Goal: Information Seeking & Learning: Find specific fact

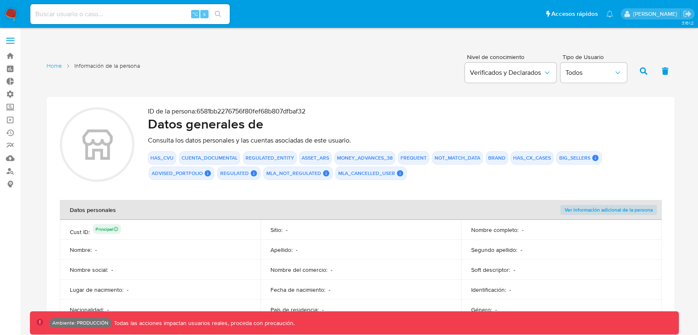
click at [75, 7] on div "⌥ s" at bounding box center [129, 14] width 199 height 20
click at [75, 14] on input at bounding box center [129, 14] width 199 height 11
click at [49, 7] on div "20418274833 ⌥ s" at bounding box center [129, 14] width 199 height 20
click at [50, 17] on input "20418274833" at bounding box center [129, 14] width 199 height 11
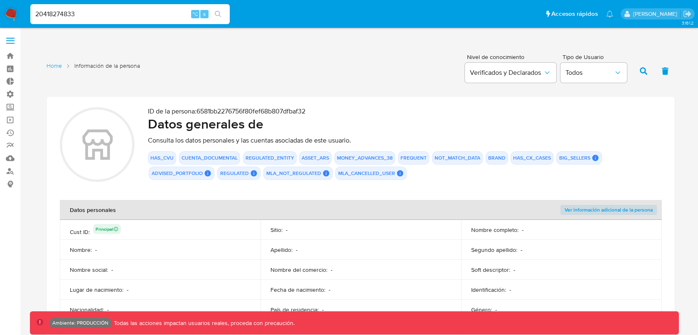
click at [50, 17] on input "20418274833" at bounding box center [129, 14] width 199 height 11
type input "nicolas ariza"
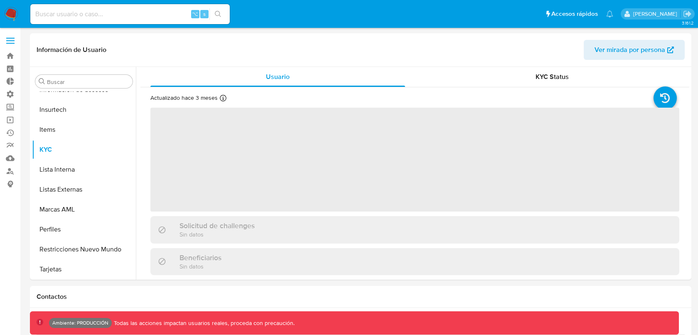
scroll to position [391, 0]
select select "10"
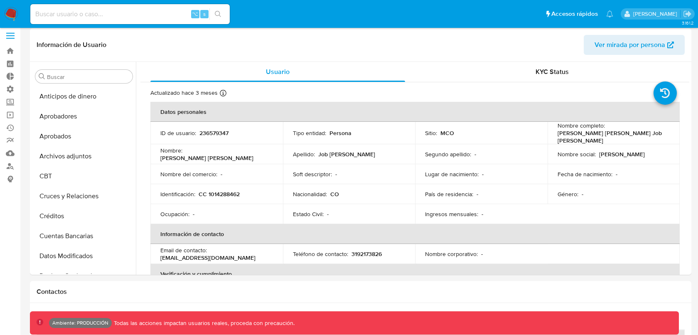
scroll to position [0, 0]
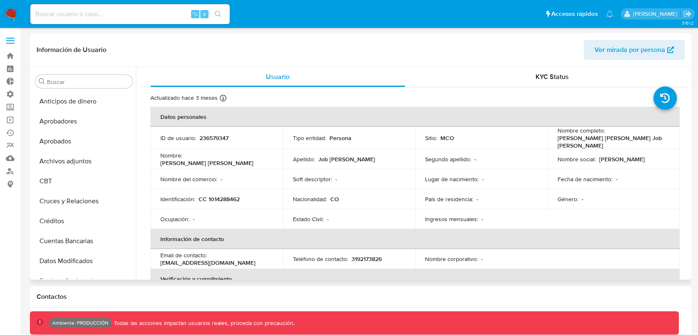
click at [620, 52] on span "Ver mirada por persona" at bounding box center [630, 50] width 71 height 20
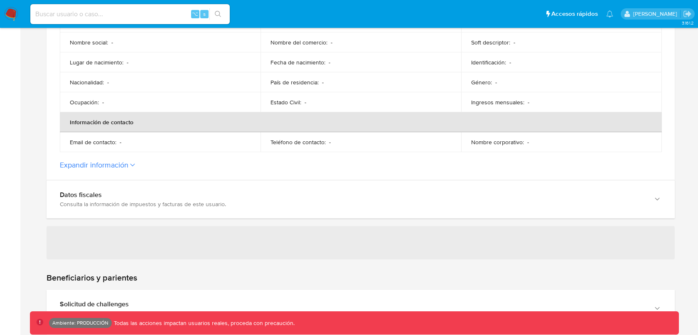
scroll to position [236, 0]
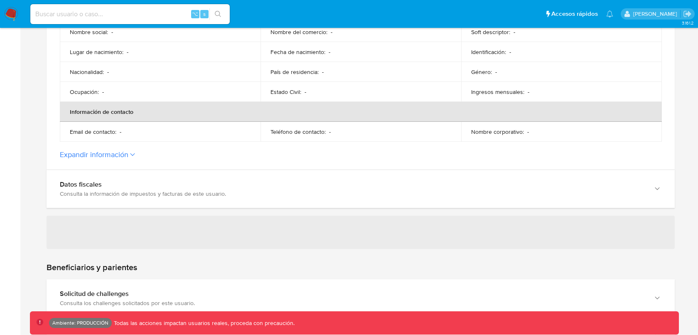
click at [122, 156] on button "Expandir información" at bounding box center [94, 154] width 69 height 9
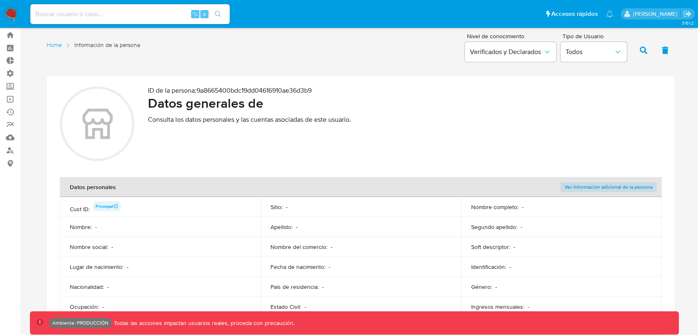
scroll to position [0, 0]
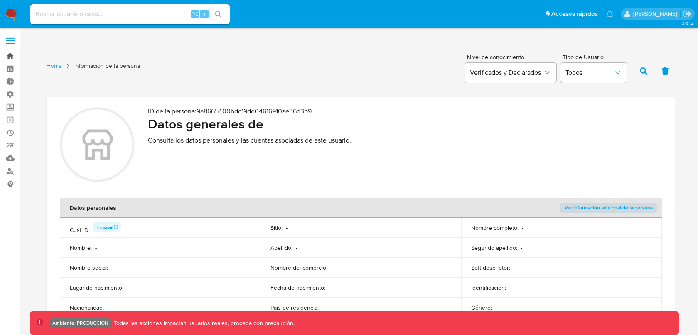
click at [13, 54] on link "Bandeja" at bounding box center [49, 55] width 99 height 13
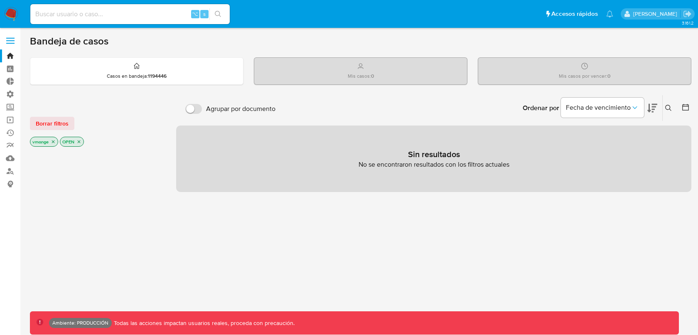
click at [139, 9] on input at bounding box center [129, 14] width 199 height 11
click at [194, 16] on span "⌥" at bounding box center [195, 14] width 6 height 8
click at [141, 16] on input at bounding box center [129, 14] width 199 height 11
click at [10, 41] on label at bounding box center [10, 40] width 21 height 17
click at [0, 0] on input "checkbox" at bounding box center [0, 0] width 0 height 0
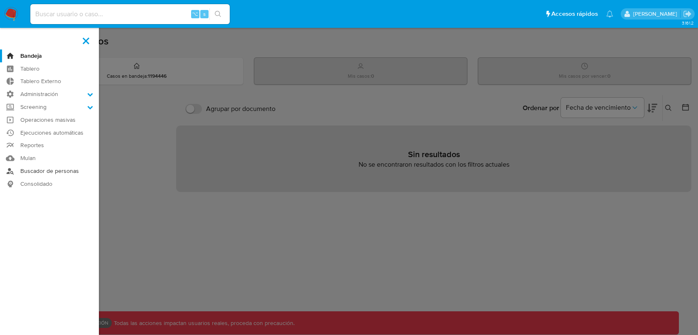
click at [42, 170] on link "Buscador de personas" at bounding box center [49, 171] width 99 height 13
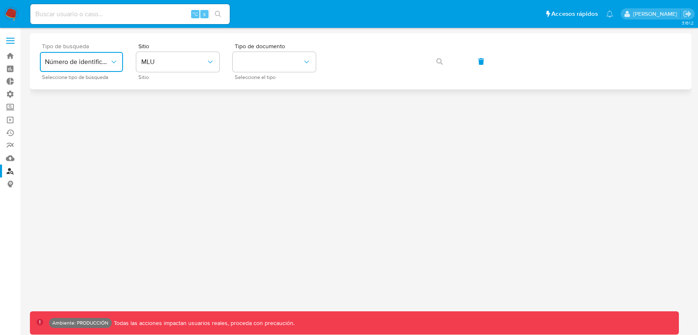
click at [111, 59] on icon "typeSearch" at bounding box center [114, 62] width 8 height 8
click at [169, 64] on span "MLU" at bounding box center [173, 62] width 65 height 8
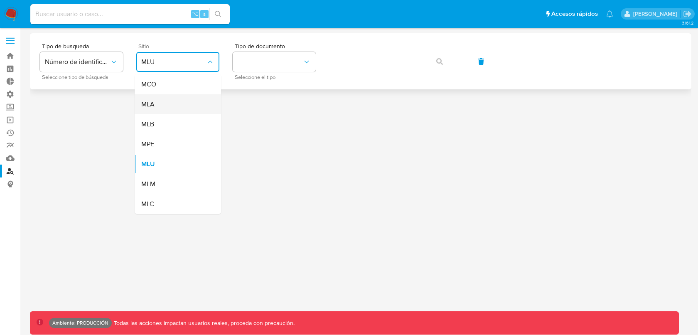
click at [172, 105] on div "MLA" at bounding box center [175, 104] width 68 height 20
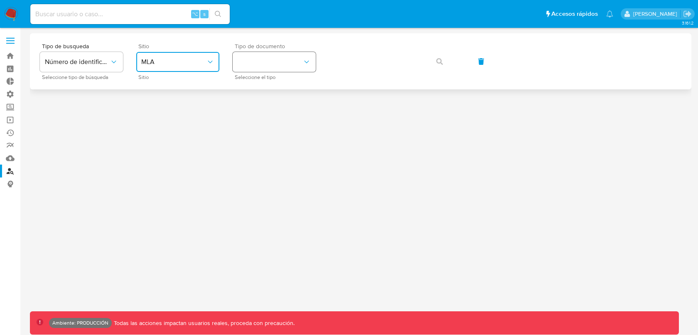
click at [258, 63] on button "identificationType" at bounding box center [274, 62] width 83 height 20
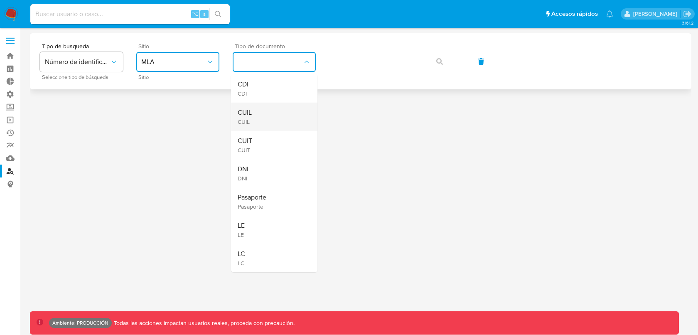
click at [262, 122] on div "CUIL CUIL" at bounding box center [272, 117] width 68 height 28
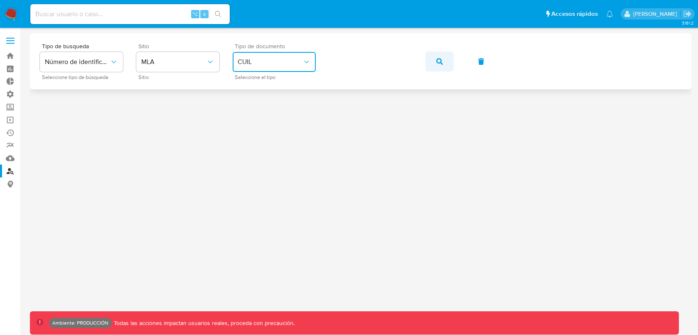
click at [439, 62] on icon "button" at bounding box center [439, 61] width 7 height 7
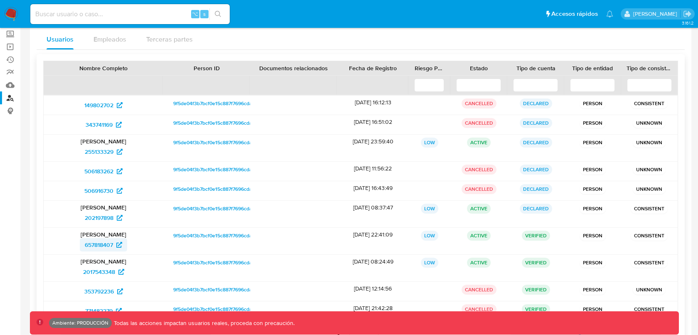
scroll to position [71, 0]
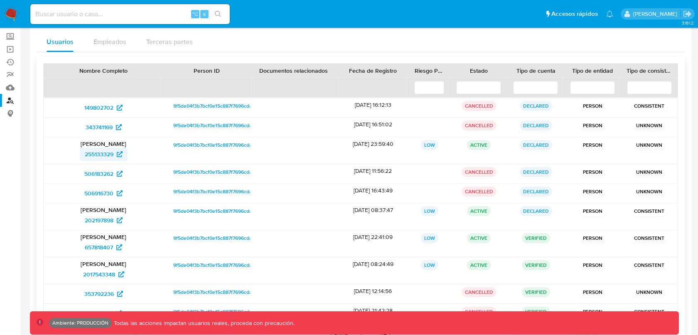
click at [118, 153] on icon at bounding box center [120, 154] width 6 height 6
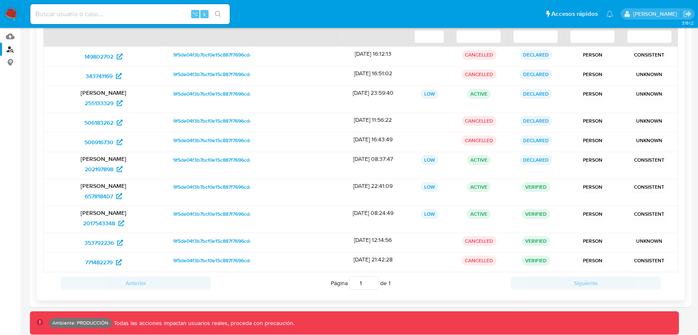
scroll to position [132, 0]
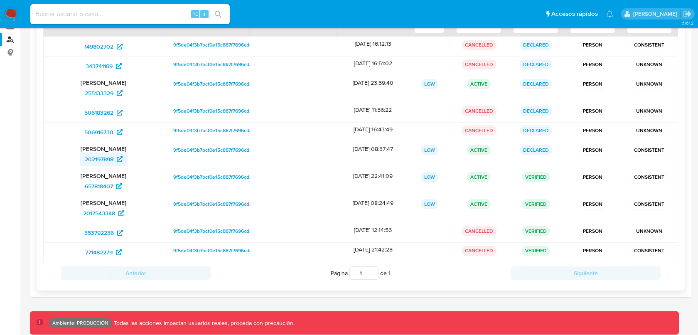
click at [110, 157] on span "202197898" at bounding box center [99, 159] width 29 height 13
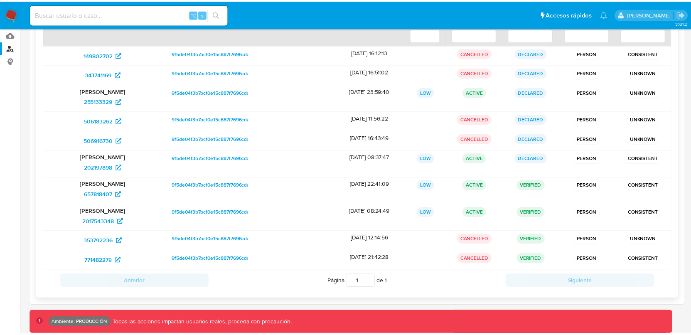
scroll to position [124, 0]
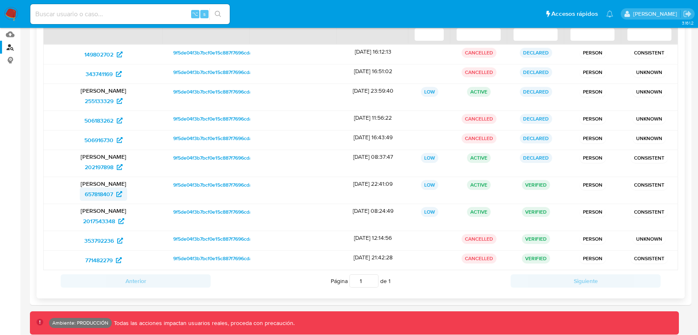
click at [121, 192] on icon at bounding box center [119, 194] width 6 height 6
drag, startPoint x: 76, startPoint y: 193, endPoint x: 113, endPoint y: 194, distance: 36.2
click at [113, 194] on div "657818407" at bounding box center [103, 193] width 108 height 13
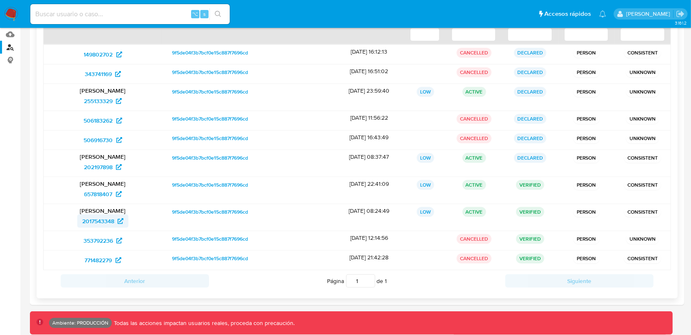
drag, startPoint x: 76, startPoint y: 219, endPoint x: 119, endPoint y: 219, distance: 42.8
click at [119, 219] on div "2017543348" at bounding box center [102, 220] width 107 height 13
click at [125, 219] on link "2017543348" at bounding box center [102, 220] width 51 height 13
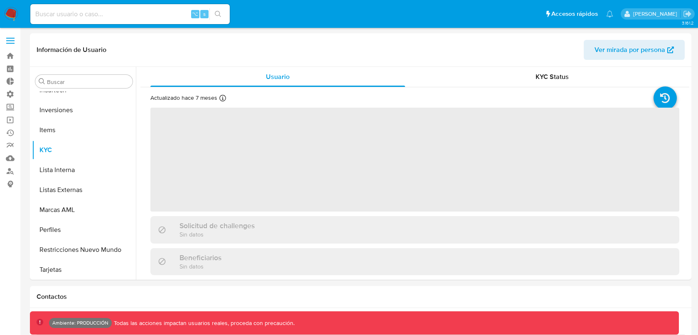
scroll to position [431, 0]
select select "10"
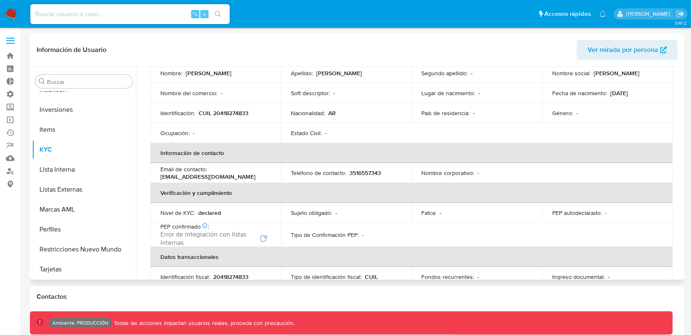
scroll to position [0, 0]
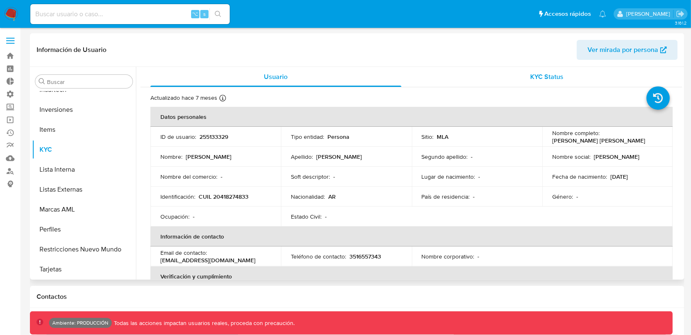
click at [524, 76] on div "KYC Status" at bounding box center [546, 77] width 251 height 20
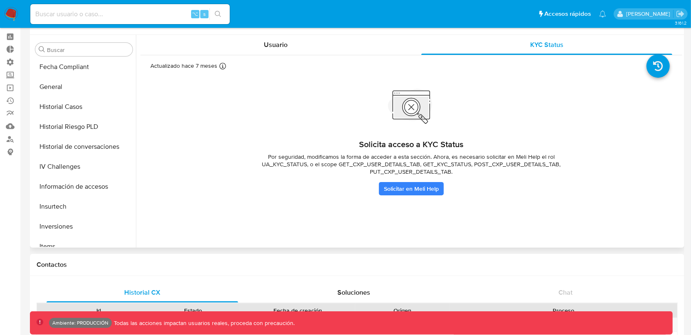
scroll to position [274, 0]
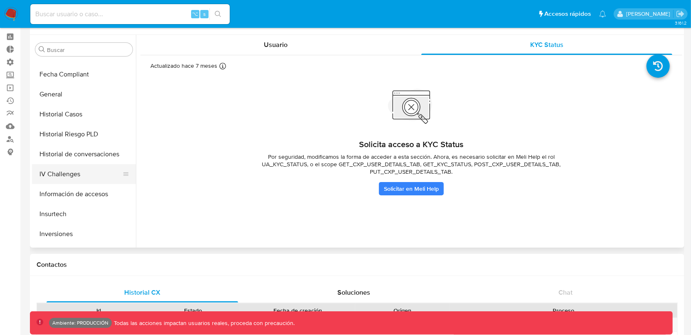
click at [71, 172] on button "IV Challenges" at bounding box center [80, 174] width 97 height 20
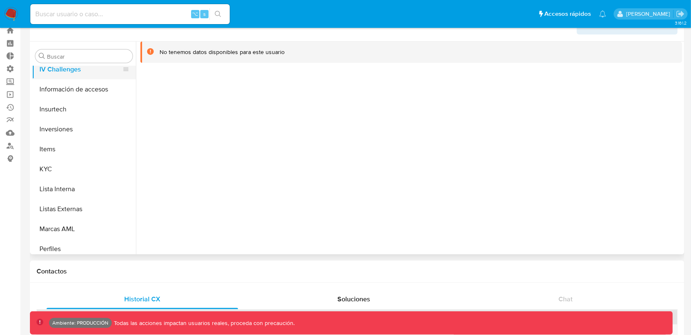
scroll to position [362, 0]
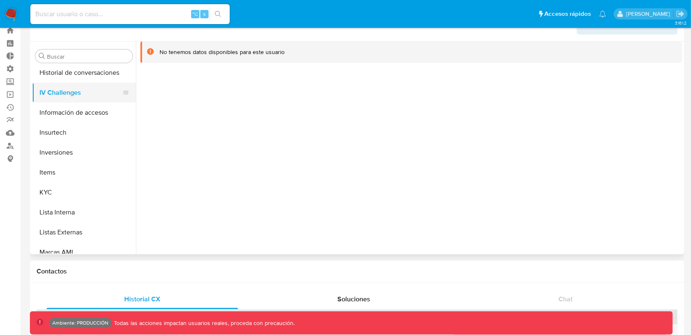
click at [72, 176] on button "Items" at bounding box center [84, 172] width 104 height 20
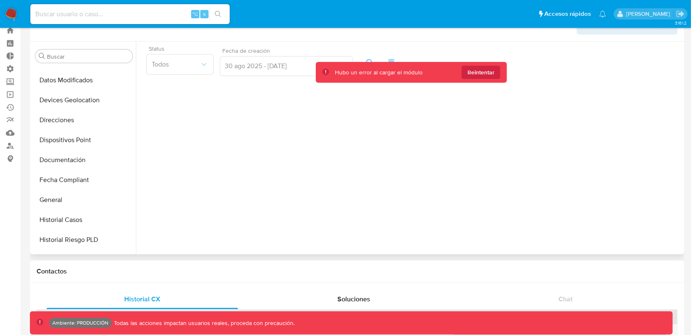
scroll to position [157, 0]
click at [58, 213] on button "General" at bounding box center [80, 219] width 97 height 20
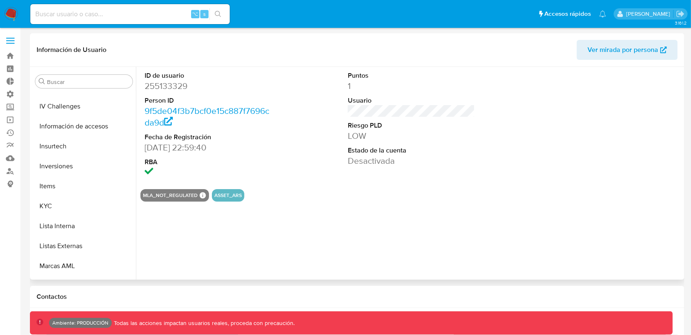
scroll to position [389, 0]
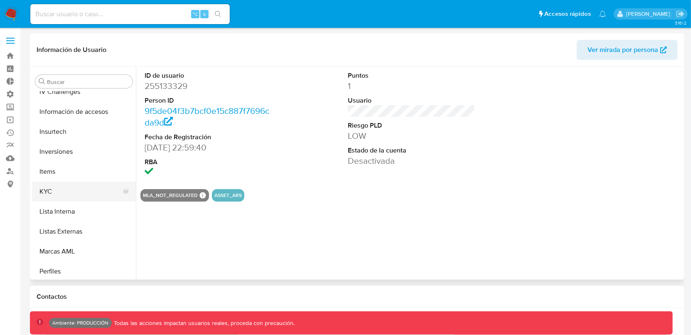
click at [57, 189] on button "KYC" at bounding box center [80, 192] width 97 height 20
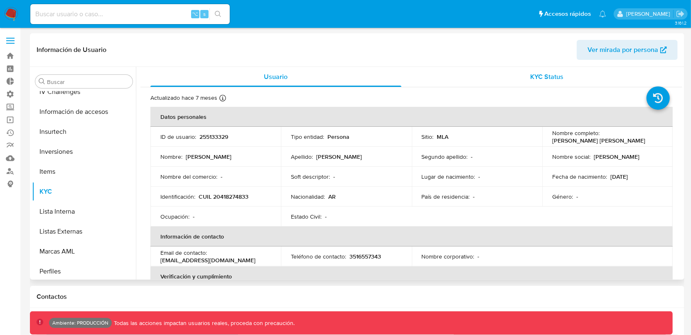
click at [553, 83] on div "KYC Status" at bounding box center [546, 77] width 251 height 20
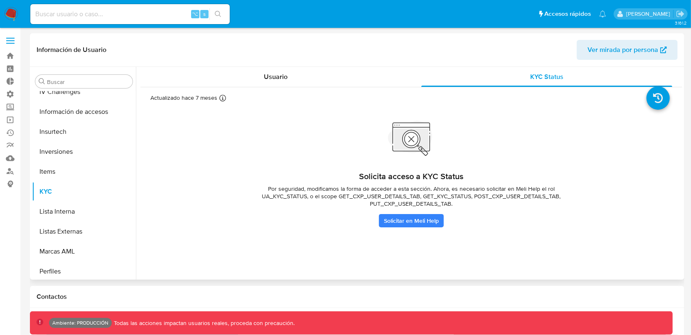
drag, startPoint x: 529, startPoint y: 187, endPoint x: 573, endPoint y: 187, distance: 44.1
click at [573, 187] on span "Por seguridad, modificamos la forma de acceder a esta sección. Ahora, es necesa…" at bounding box center [411, 196] width 332 height 22
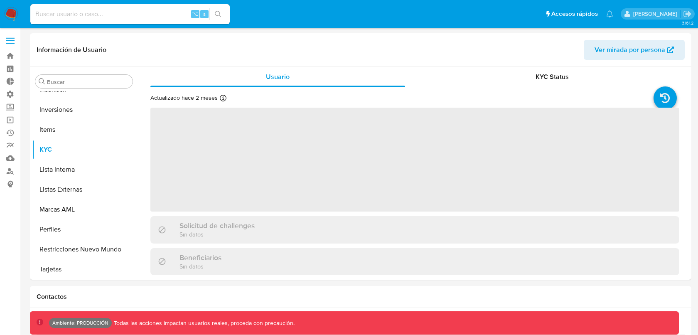
scroll to position [431, 0]
select select "10"
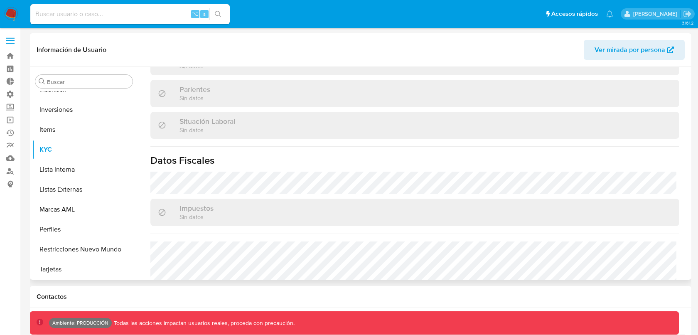
scroll to position [416, 0]
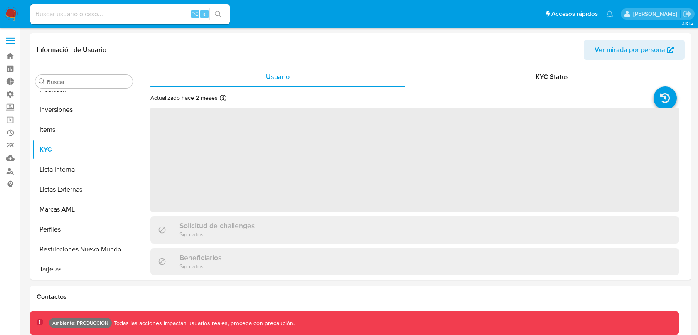
scroll to position [431, 0]
select select "10"
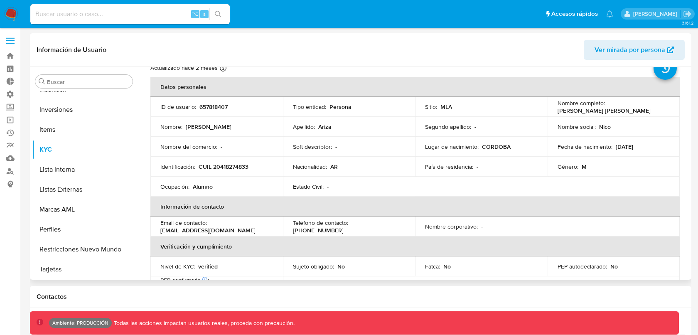
scroll to position [0, 0]
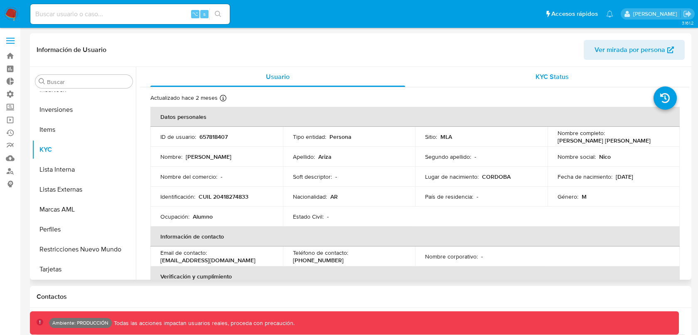
click at [554, 73] on span "KYC Status" at bounding box center [552, 77] width 33 height 10
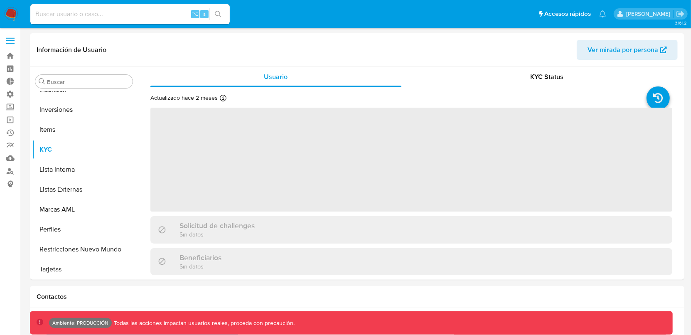
scroll to position [431, 0]
select select "10"
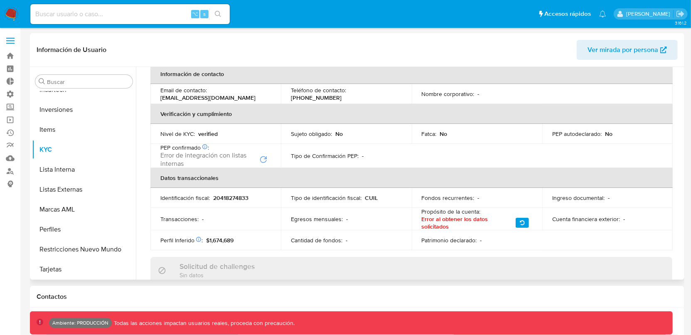
scroll to position [0, 0]
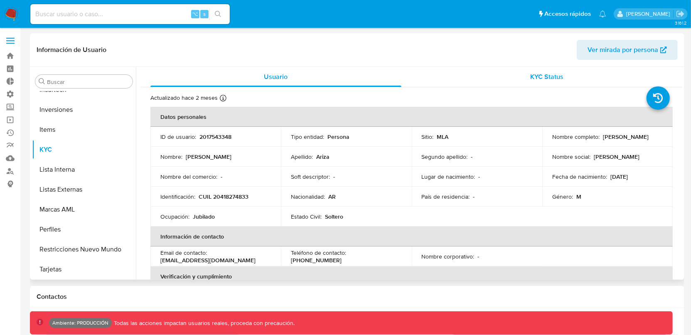
click at [553, 74] on span "KYC Status" at bounding box center [546, 77] width 33 height 10
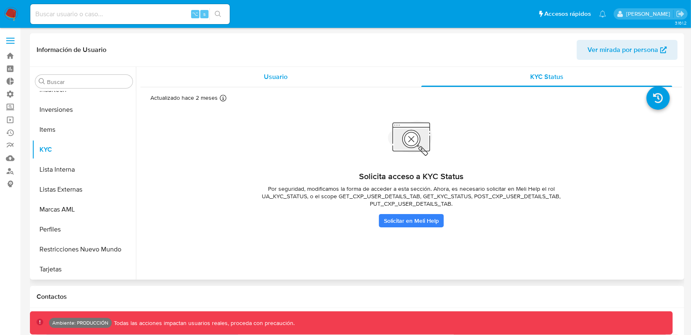
click at [281, 72] on span "Usuario" at bounding box center [276, 77] width 24 height 10
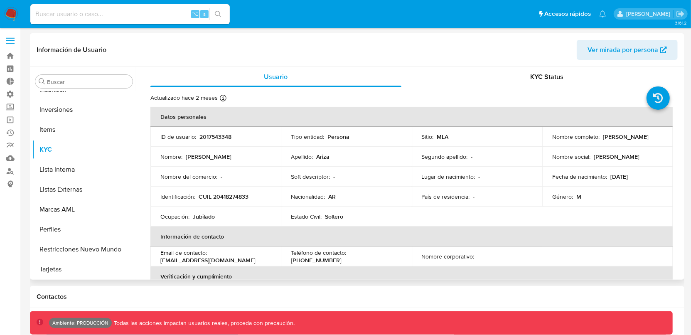
click at [211, 139] on p "2017543348" at bounding box center [215, 136] width 32 height 7
copy p "2017543348"
click at [547, 82] on div "KYC Status" at bounding box center [546, 77] width 251 height 20
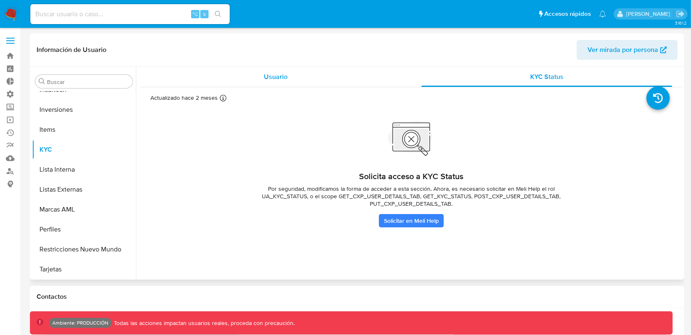
click at [289, 79] on div "Usuario" at bounding box center [275, 77] width 251 height 20
